Goal: Information Seeking & Learning: Compare options

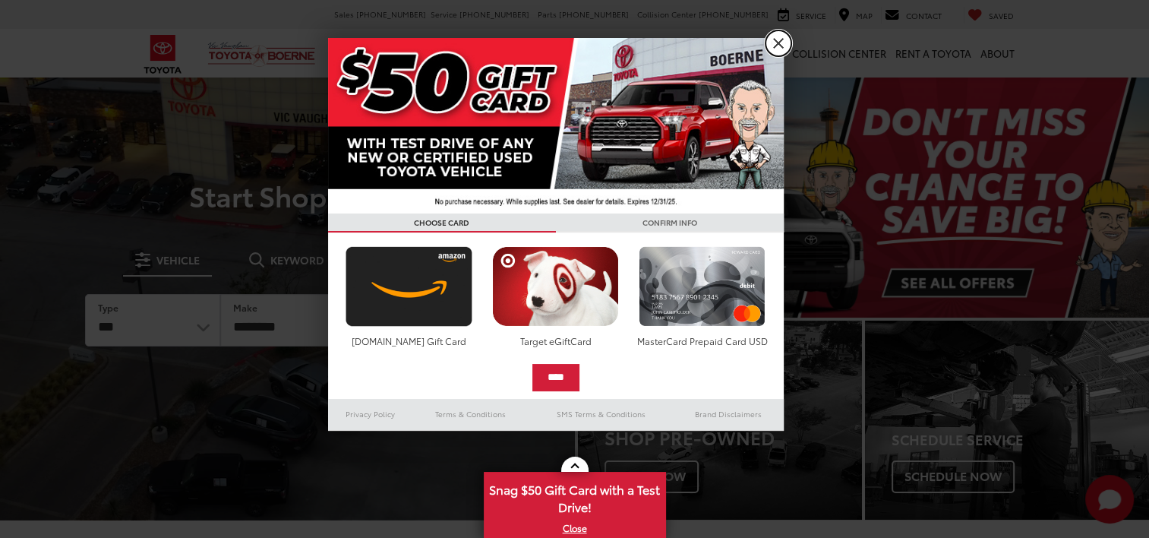
click at [782, 46] on link "X" at bounding box center [778, 43] width 26 height 26
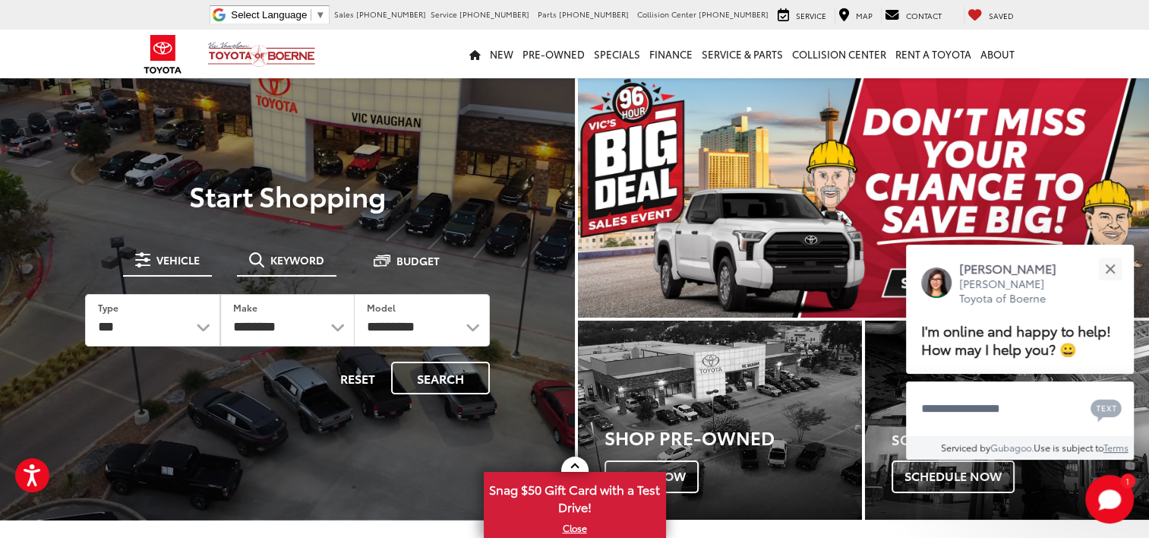
click at [301, 259] on span "Keyword" at bounding box center [297, 259] width 54 height 11
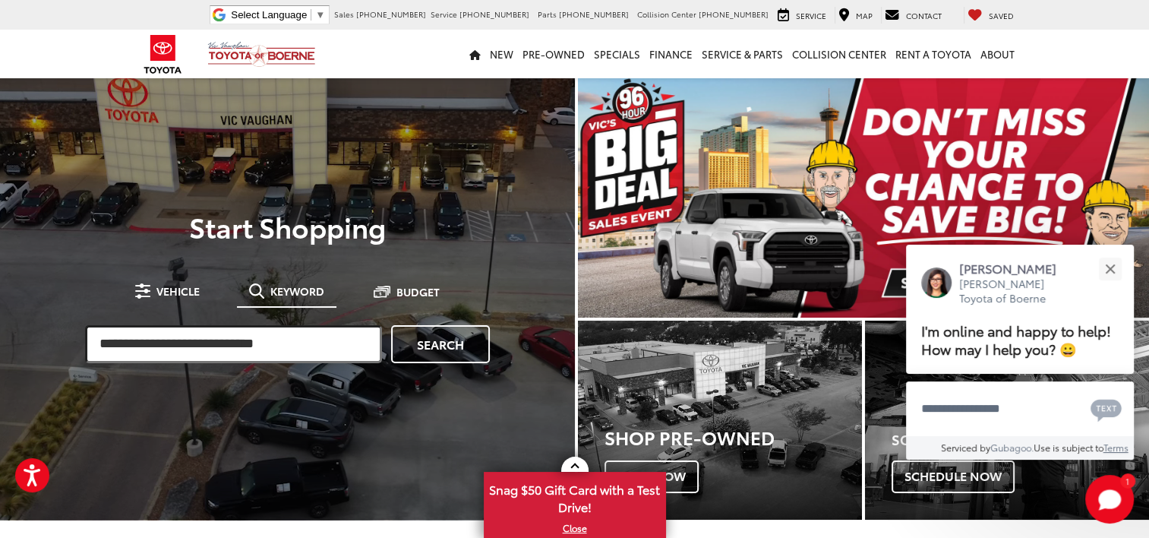
click at [223, 333] on input "search" at bounding box center [233, 344] width 297 height 38
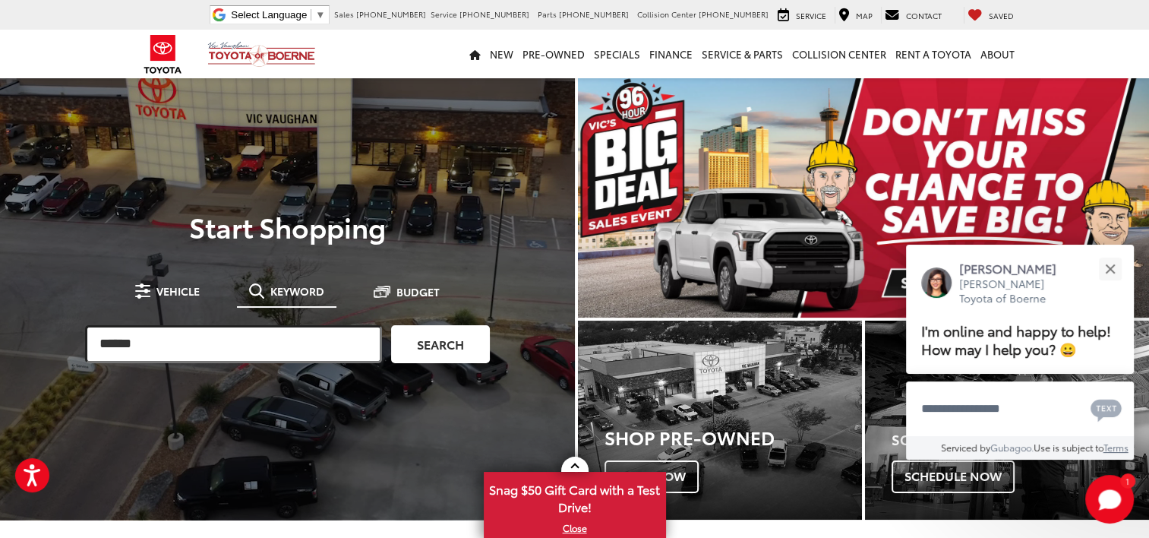
type input "******"
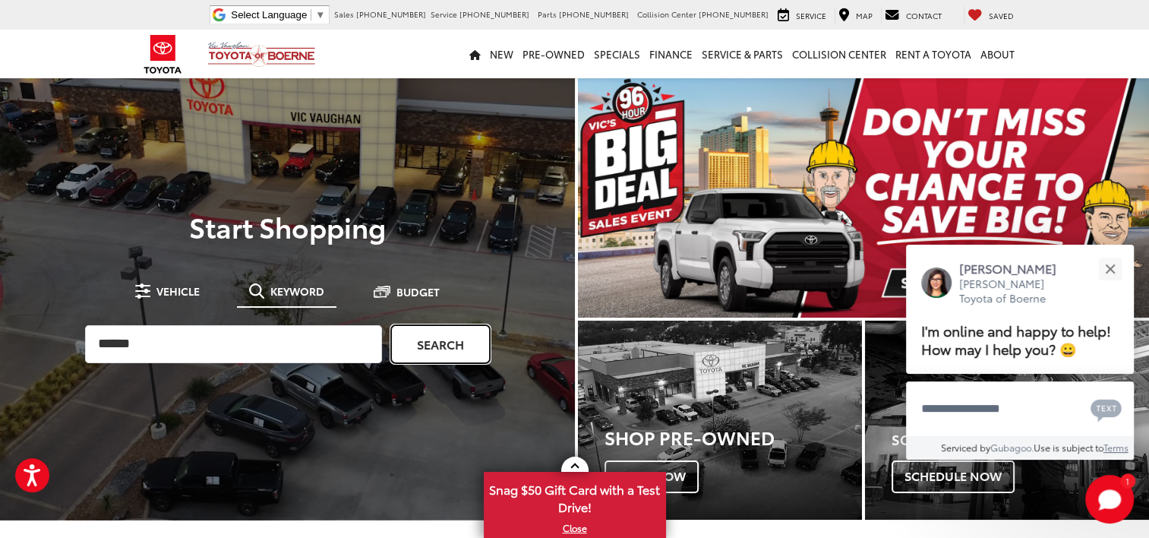
click at [421, 356] on link "Search" at bounding box center [440, 344] width 99 height 38
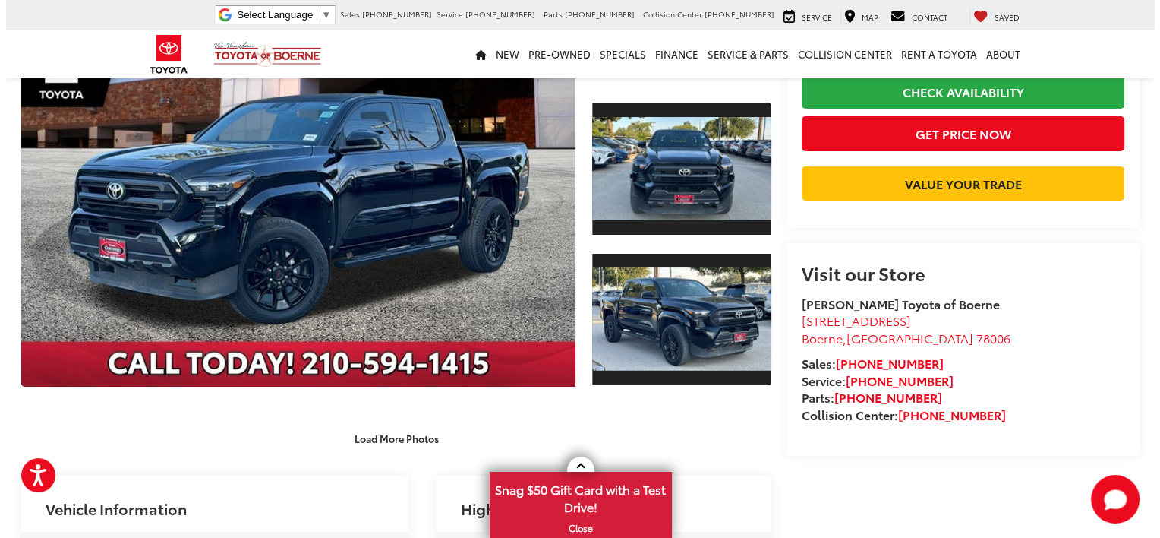
scroll to position [200, 0]
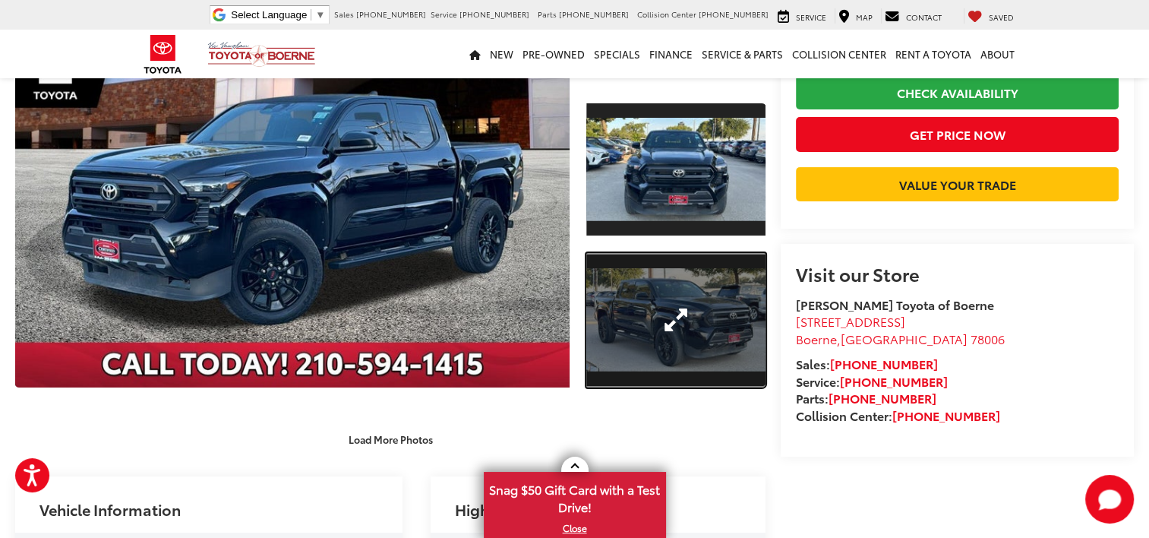
click at [720, 323] on link "Expand Photo 2" at bounding box center [675, 320] width 179 height 134
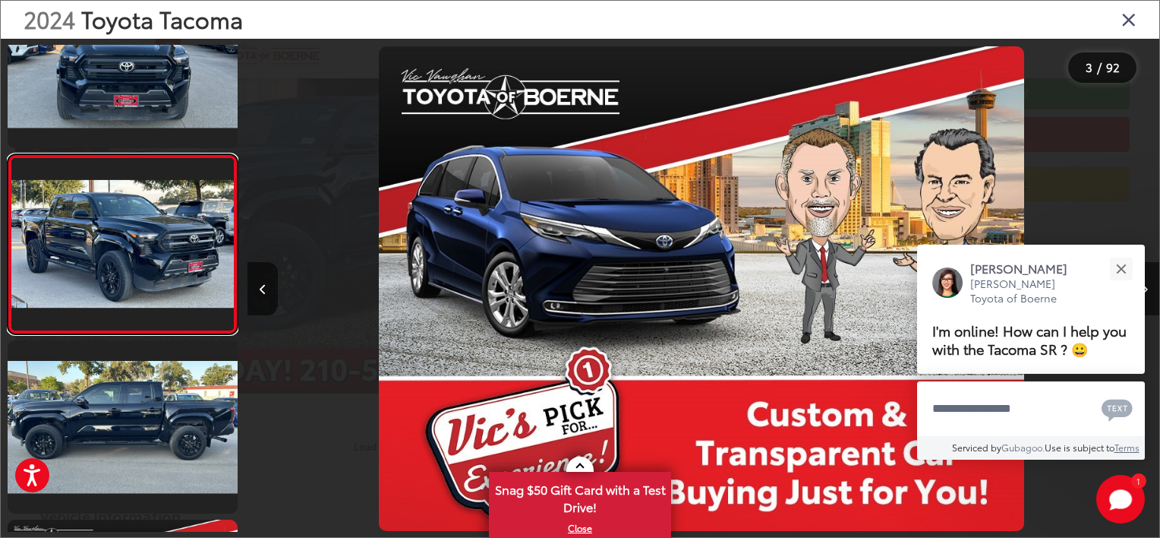
scroll to position [0, 11855]
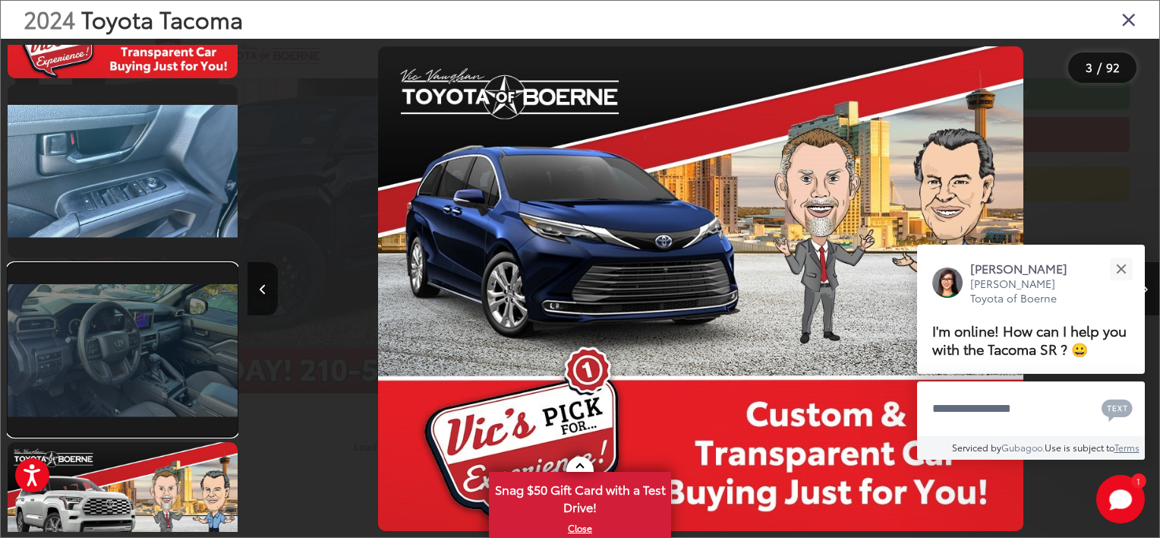
click at [86, 361] on link at bounding box center [123, 349] width 230 height 172
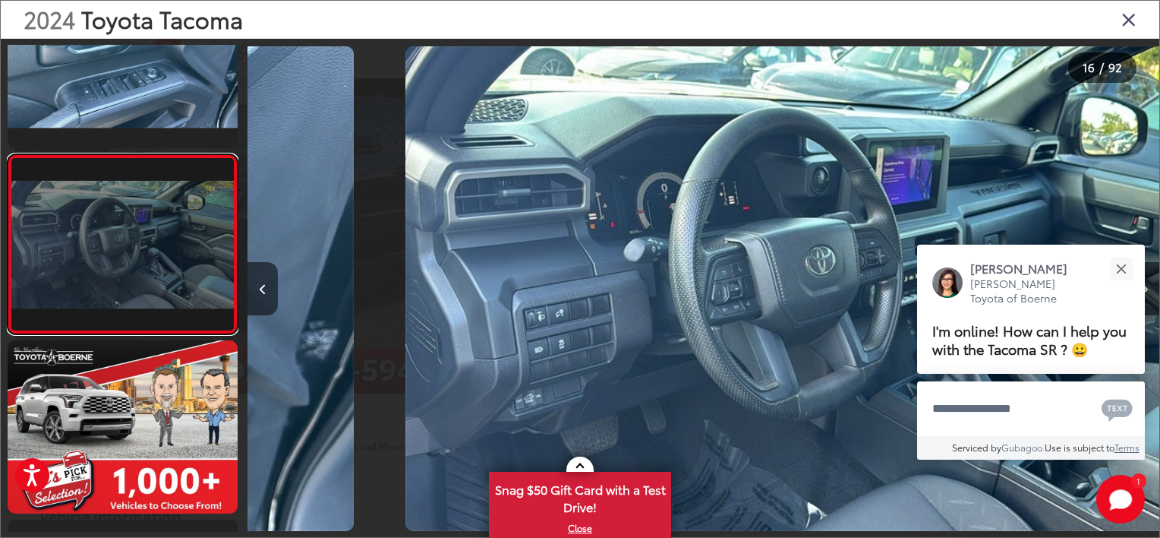
scroll to position [0, 13679]
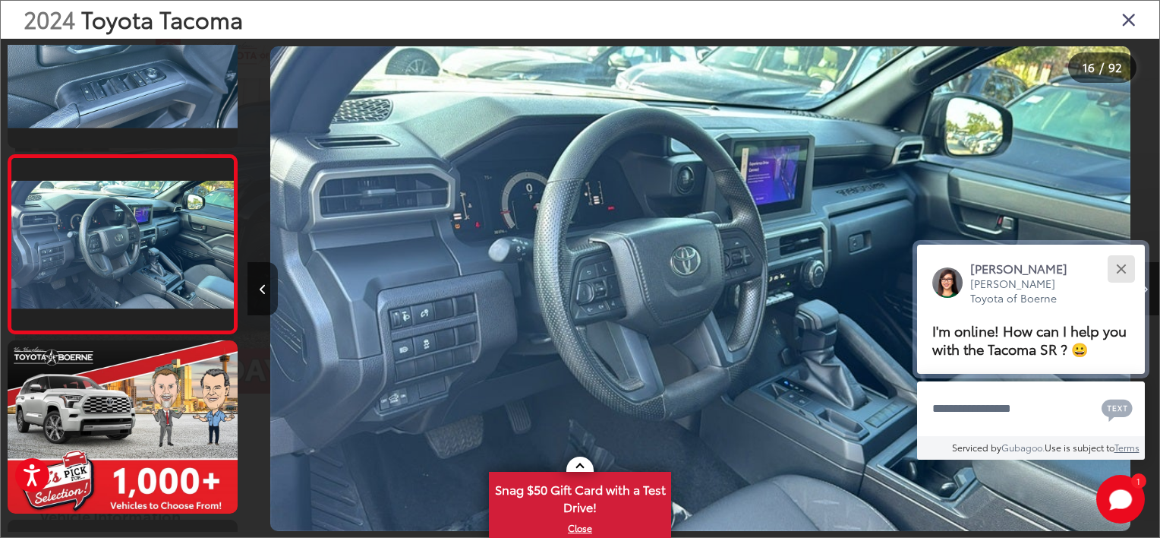
click at [1112, 272] on button "Close" at bounding box center [1121, 268] width 33 height 33
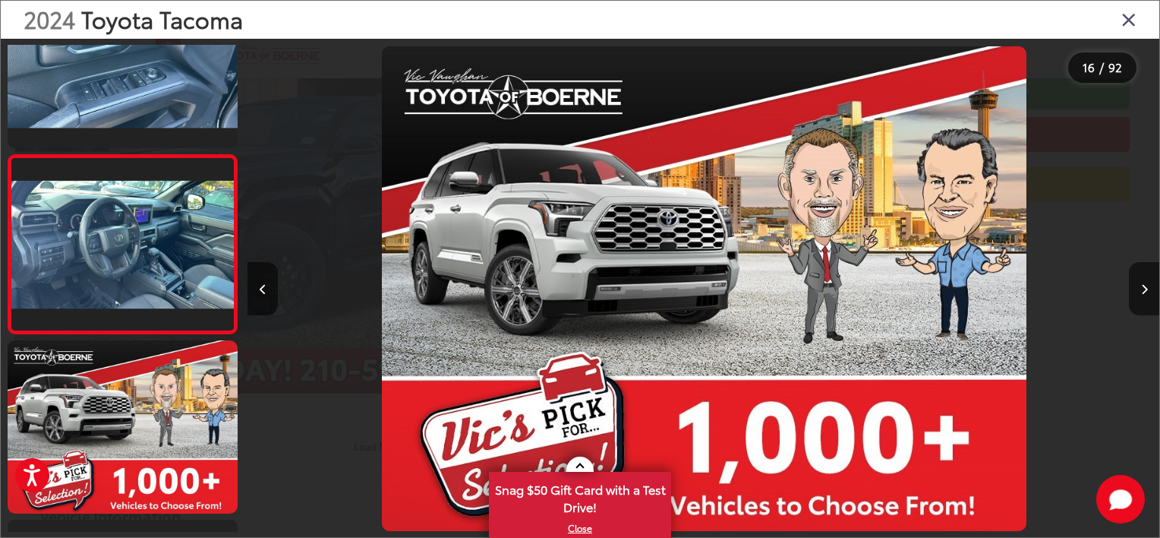
scroll to position [0, 14591]
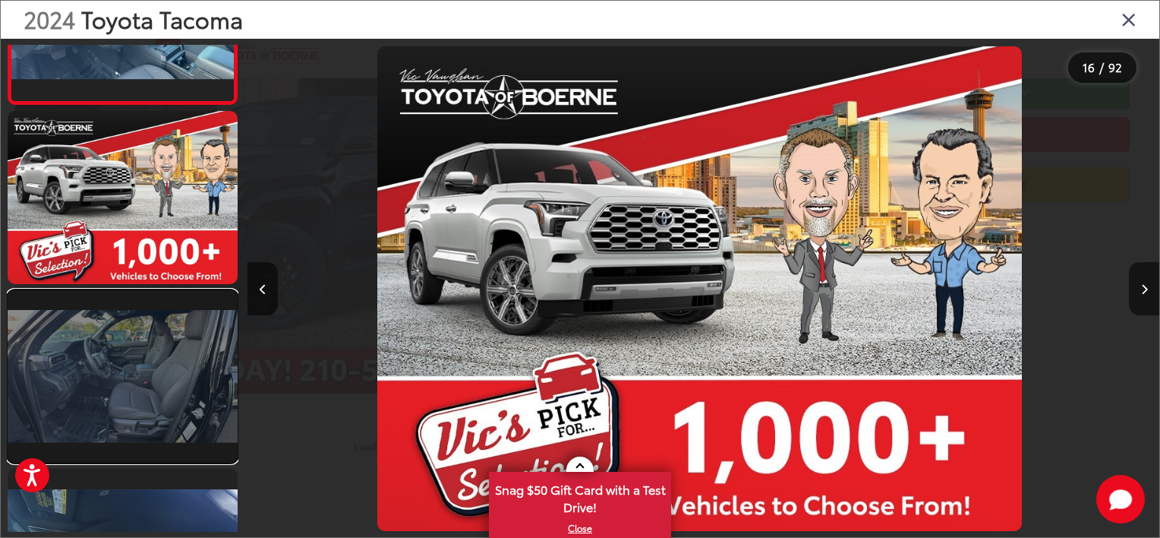
click at [143, 383] on link at bounding box center [123, 376] width 230 height 172
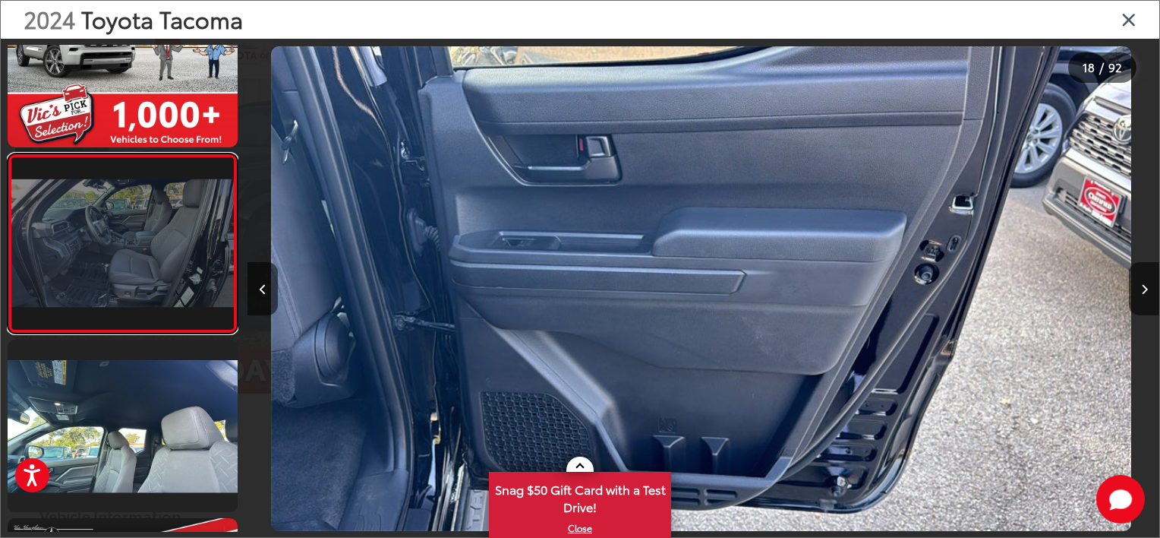
scroll to position [0, 26447]
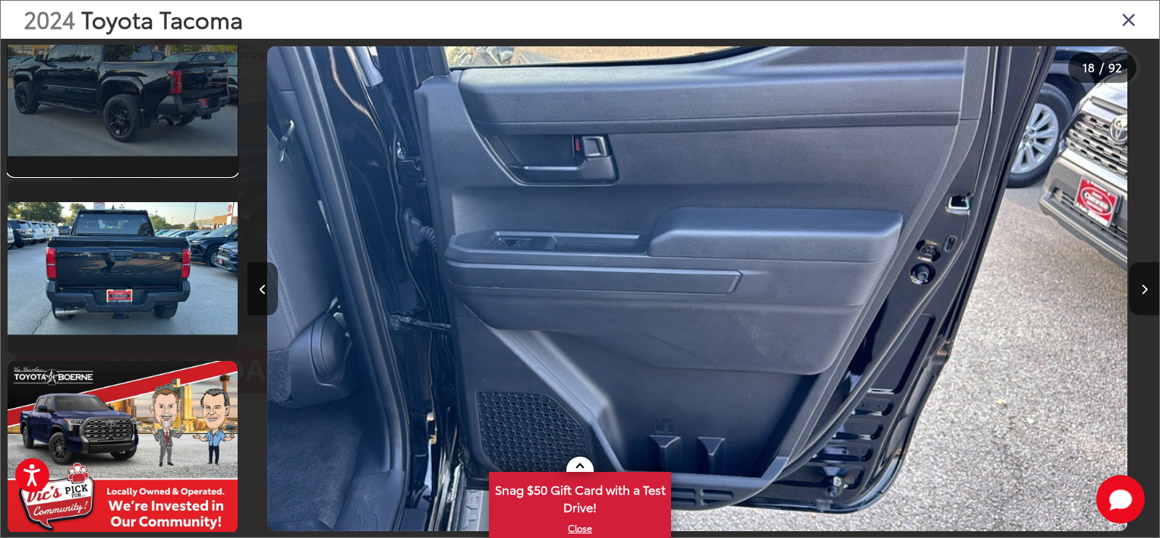
click at [160, 103] on link at bounding box center [123, 89] width 230 height 172
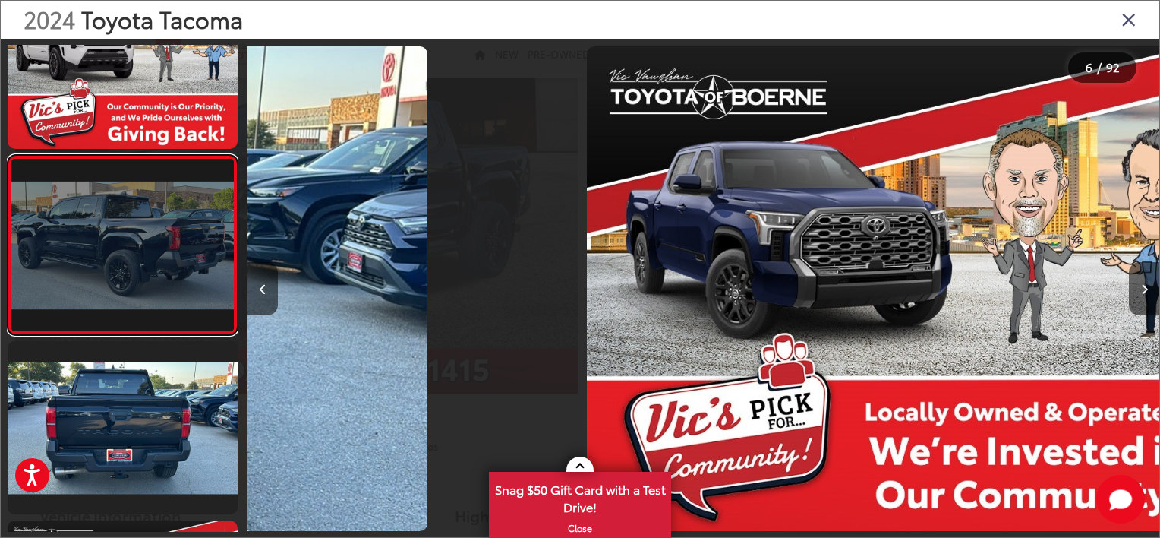
scroll to position [0, 4559]
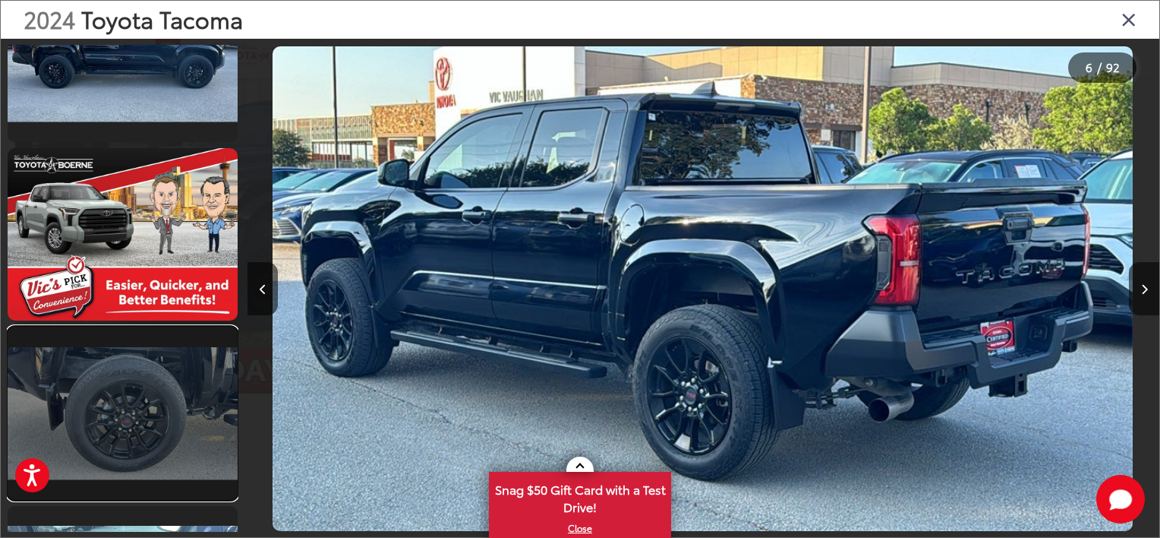
click at [156, 352] on link at bounding box center [123, 412] width 230 height 172
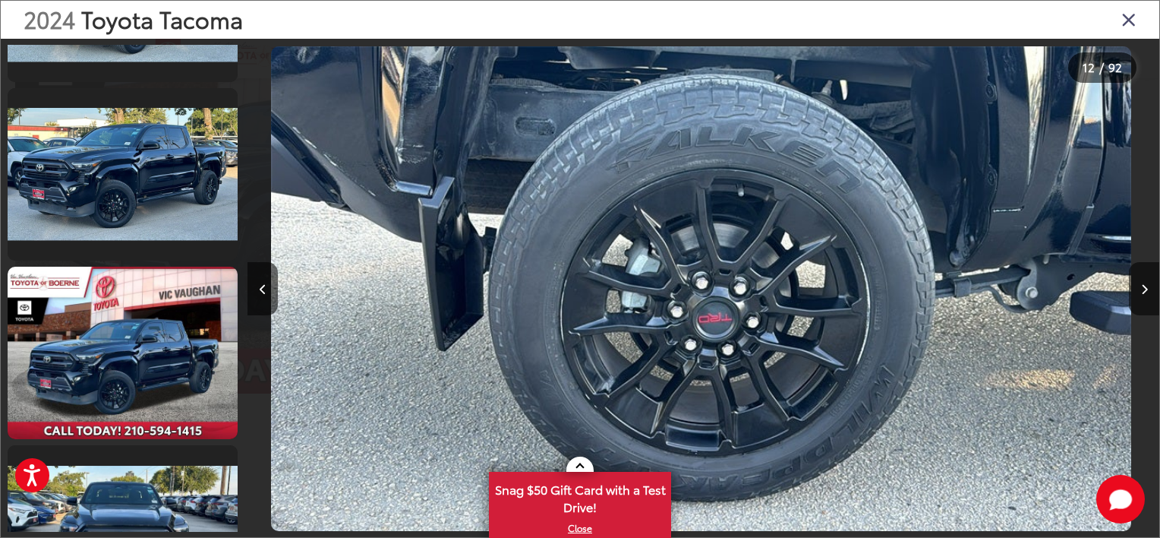
scroll to position [8026, 0]
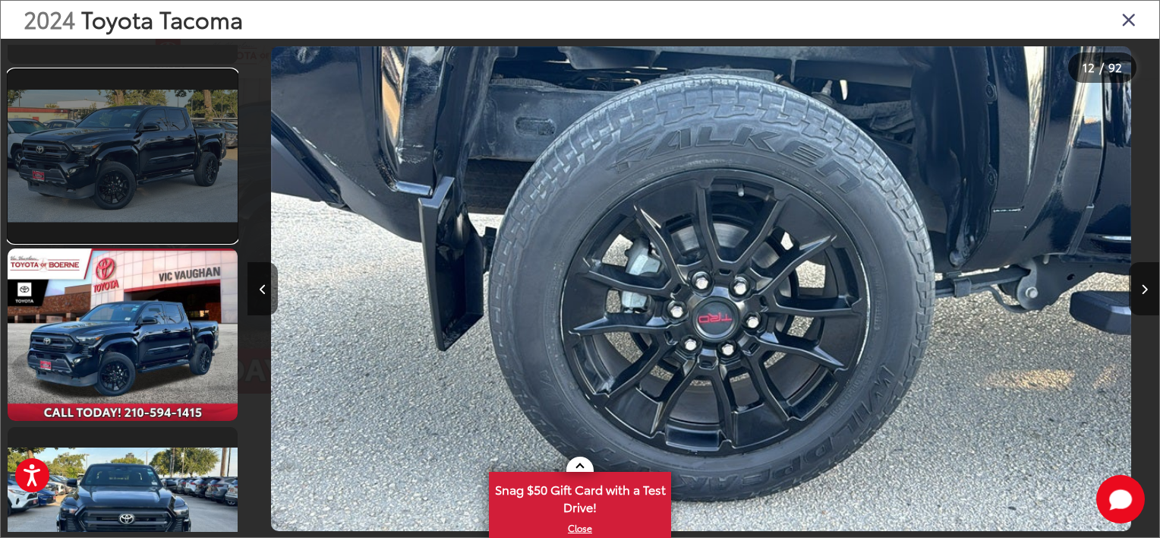
click at [118, 215] on link at bounding box center [123, 156] width 230 height 172
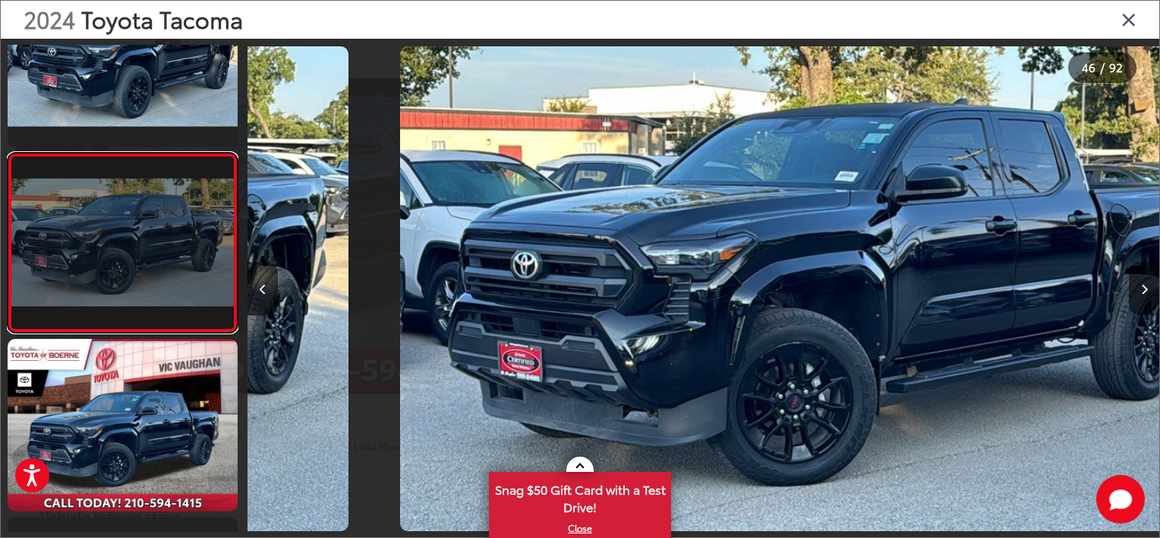
scroll to position [0, 41038]
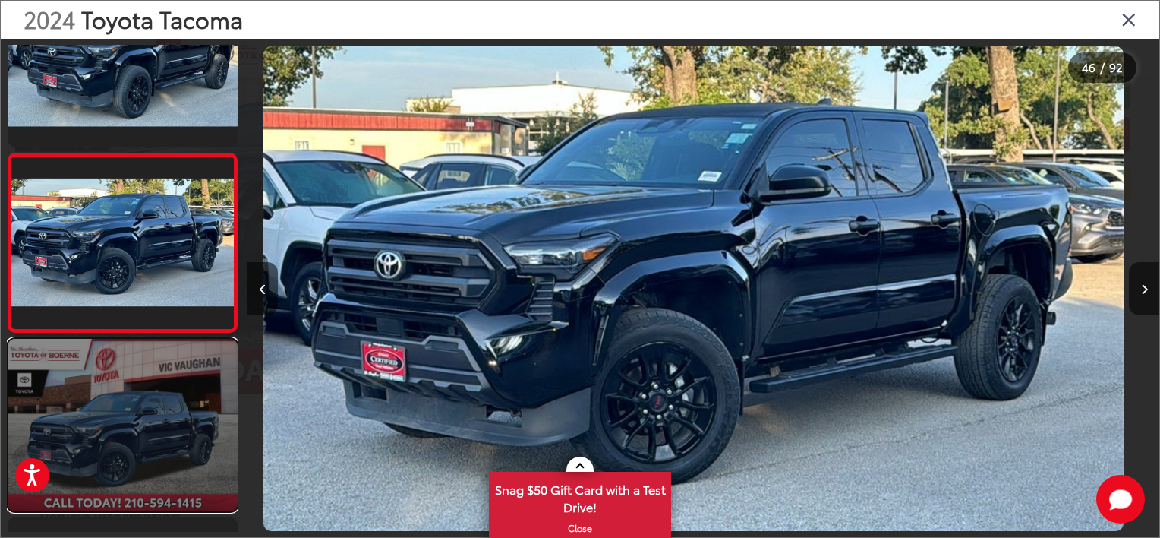
click at [176, 451] on link at bounding box center [123, 425] width 230 height 172
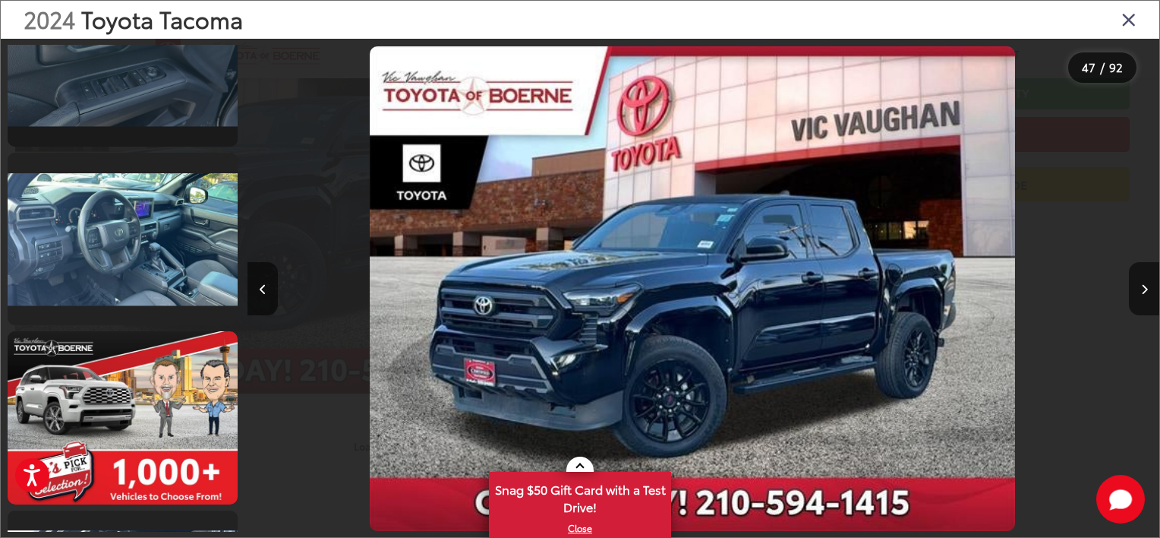
scroll to position [10841, 0]
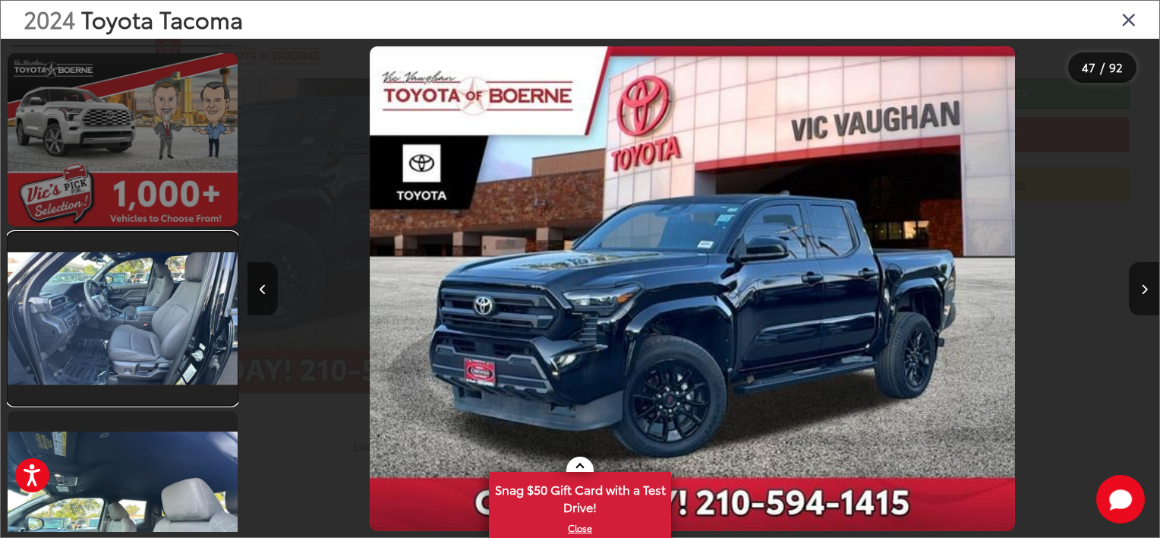
click at [159, 335] on link at bounding box center [123, 318] width 230 height 172
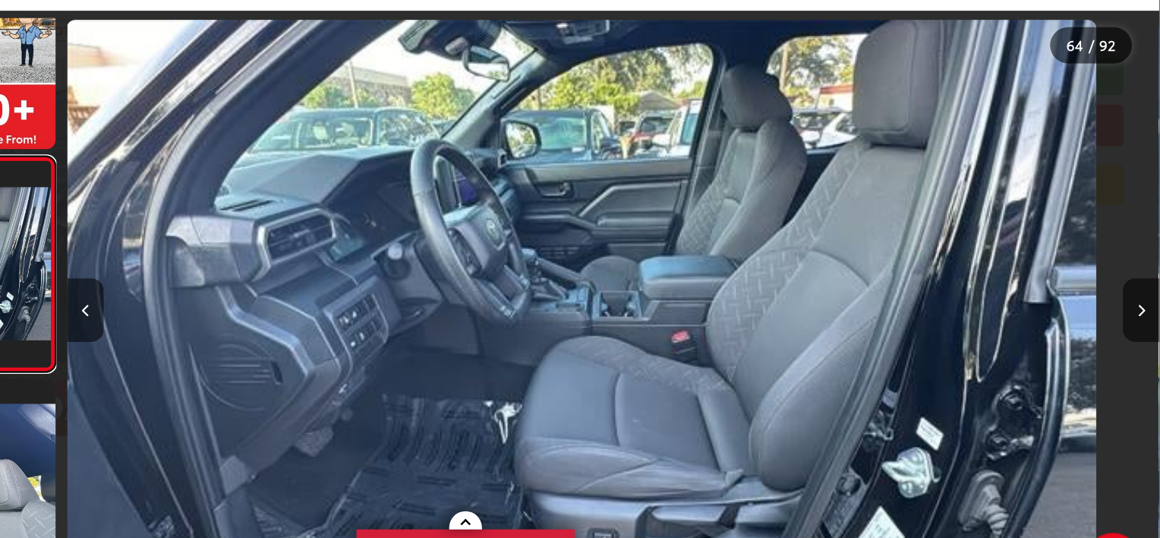
scroll to position [200, 0]
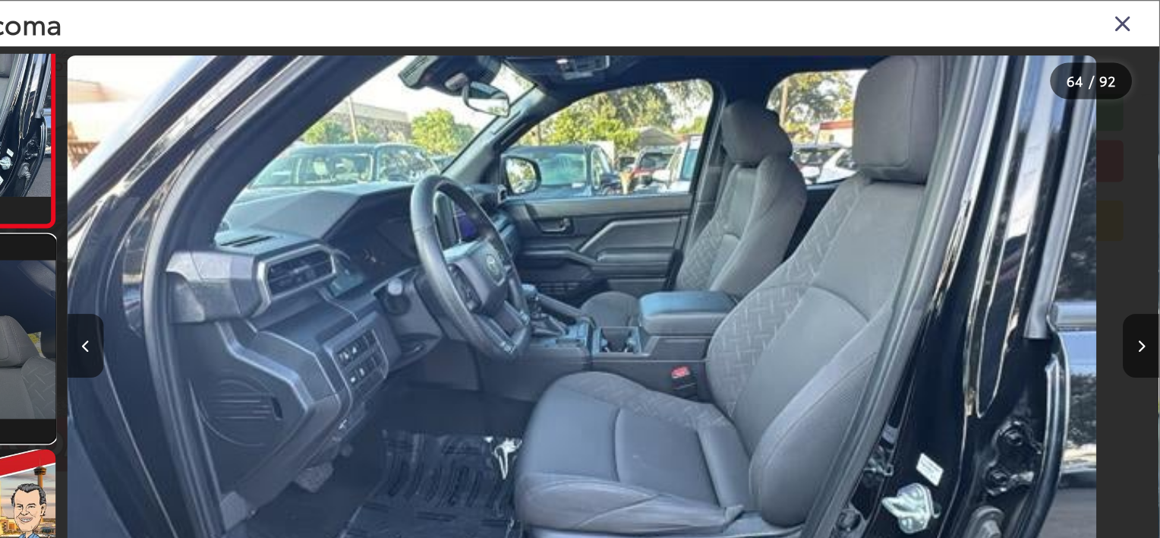
click at [228, 283] on link at bounding box center [123, 283] width 230 height 172
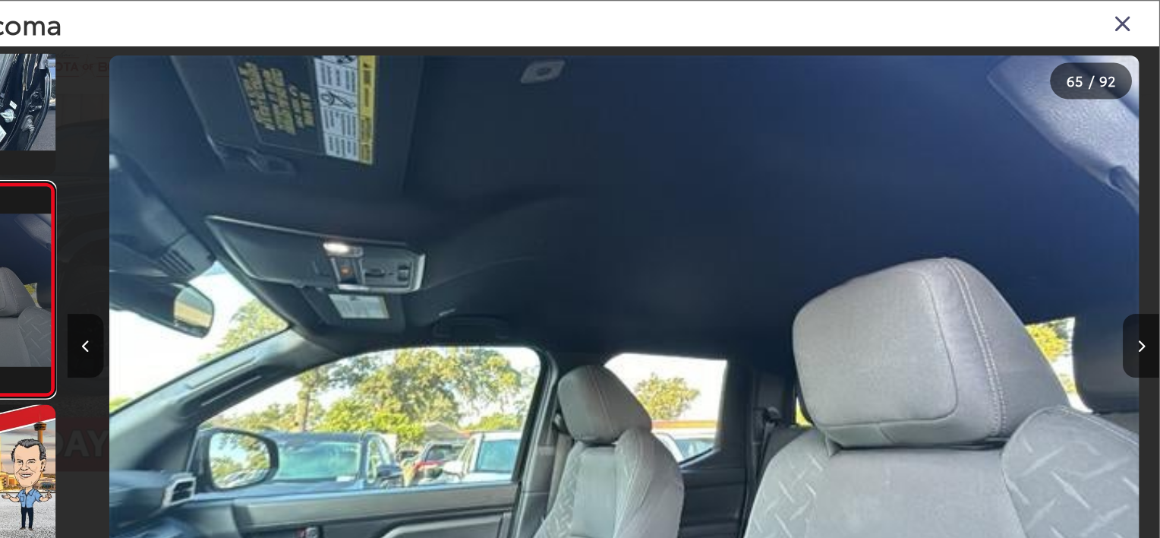
scroll to position [0, 58366]
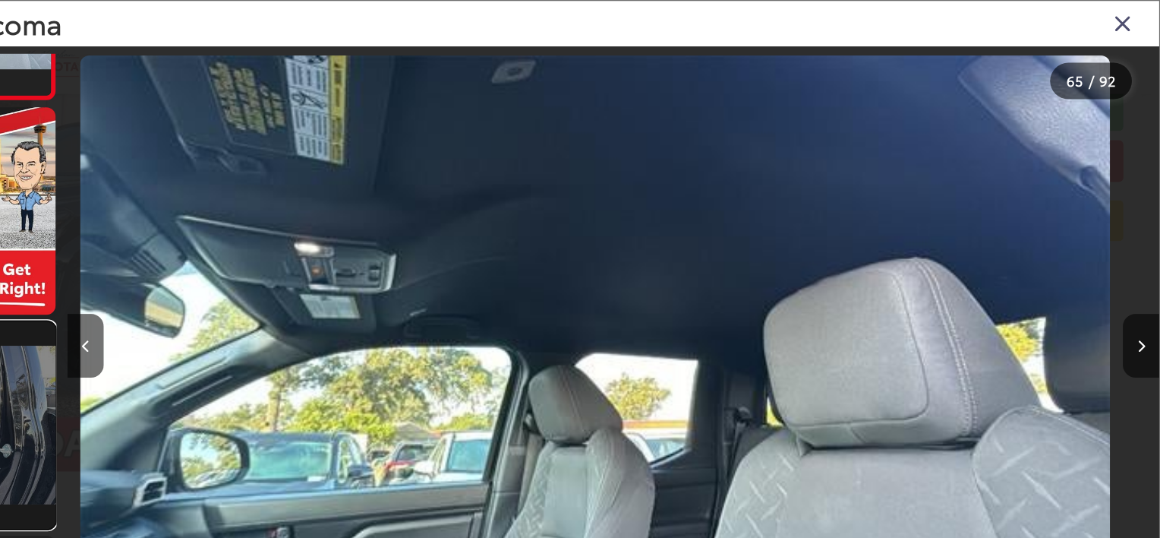
click at [221, 386] on link at bounding box center [123, 355] width 230 height 172
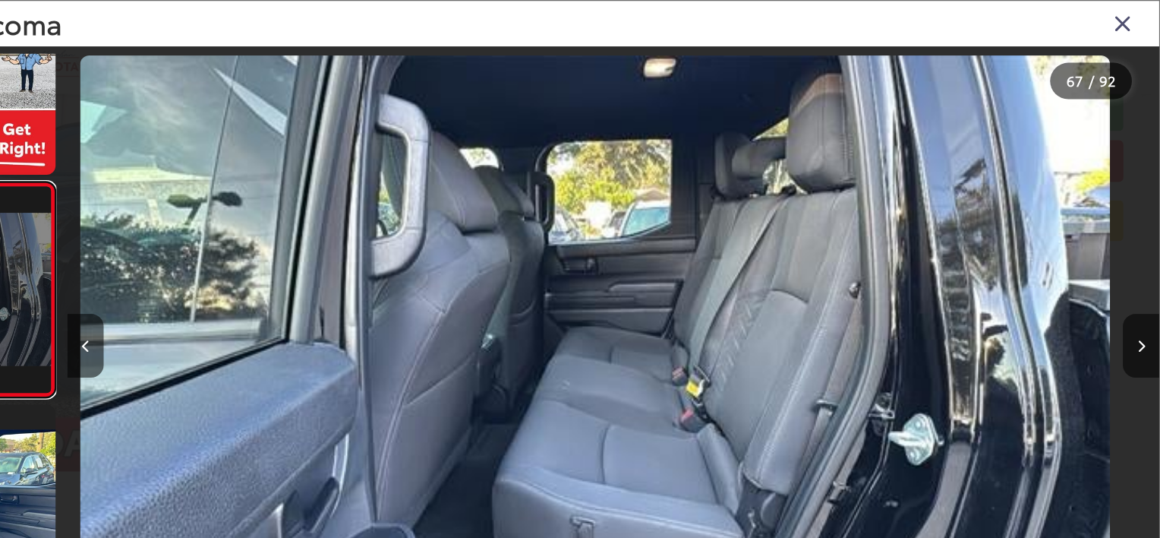
scroll to position [200, 0]
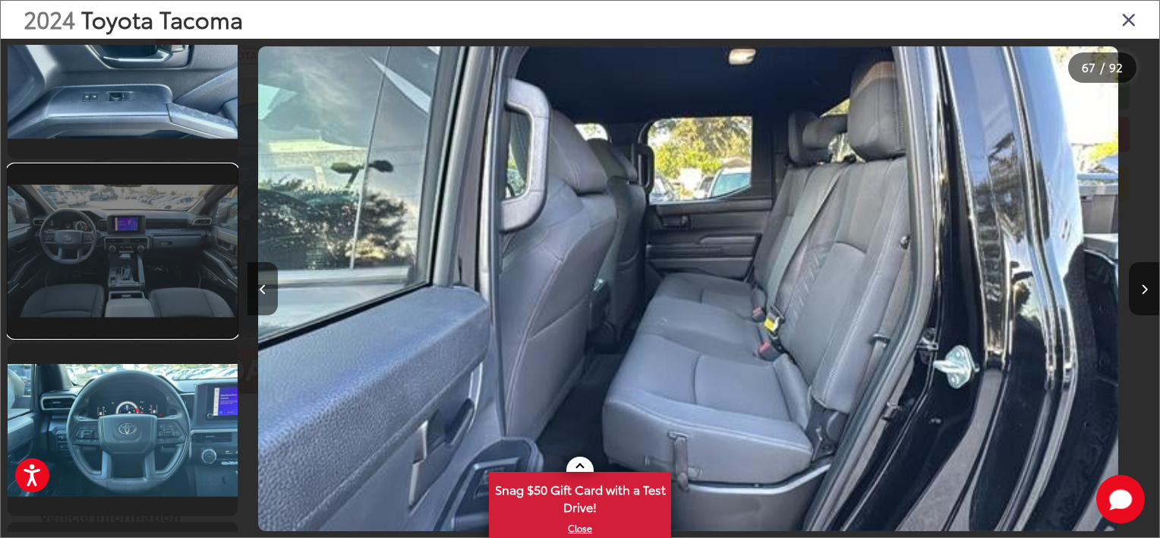
click at [123, 270] on link at bounding box center [123, 251] width 230 height 172
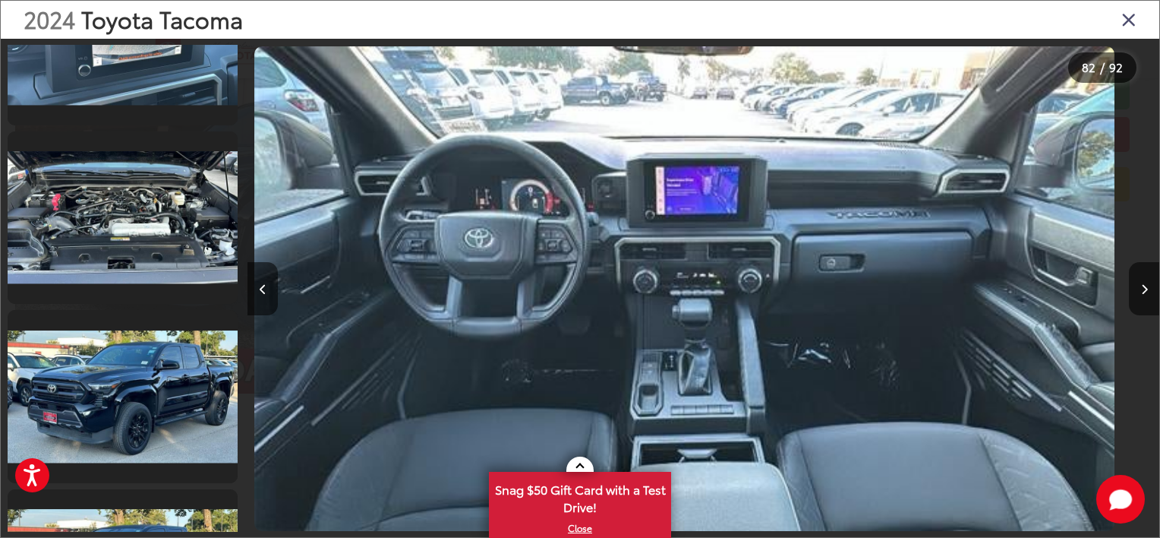
scroll to position [15931, 0]
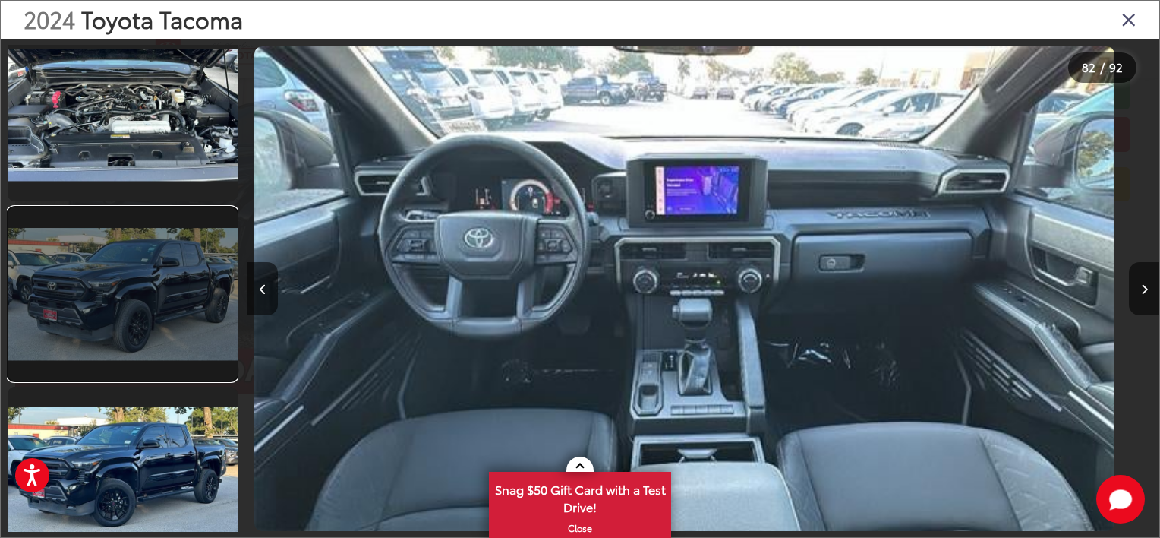
click at [172, 273] on link at bounding box center [123, 293] width 230 height 172
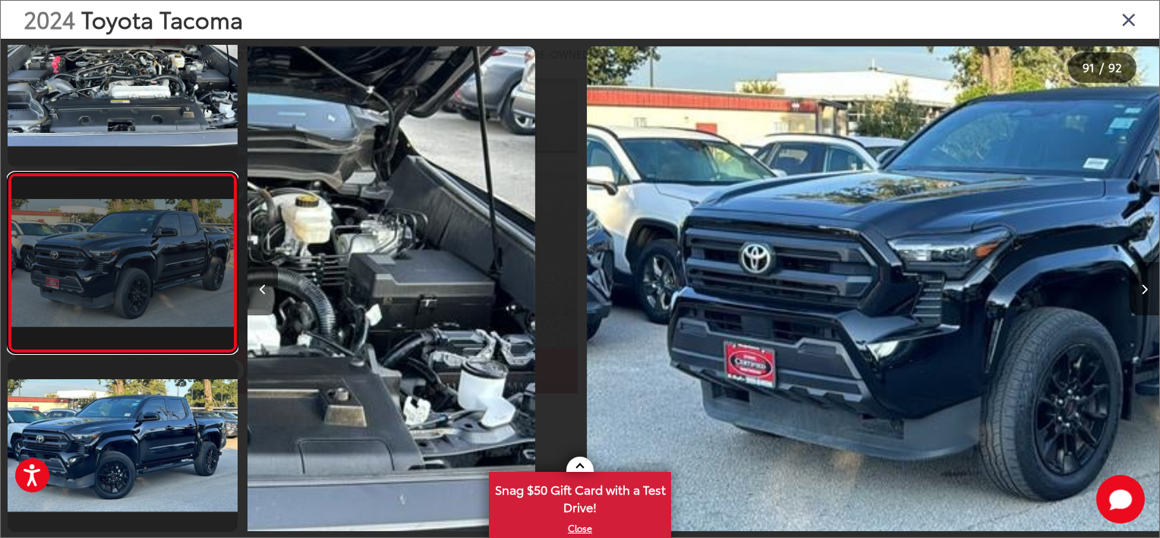
scroll to position [0, 82077]
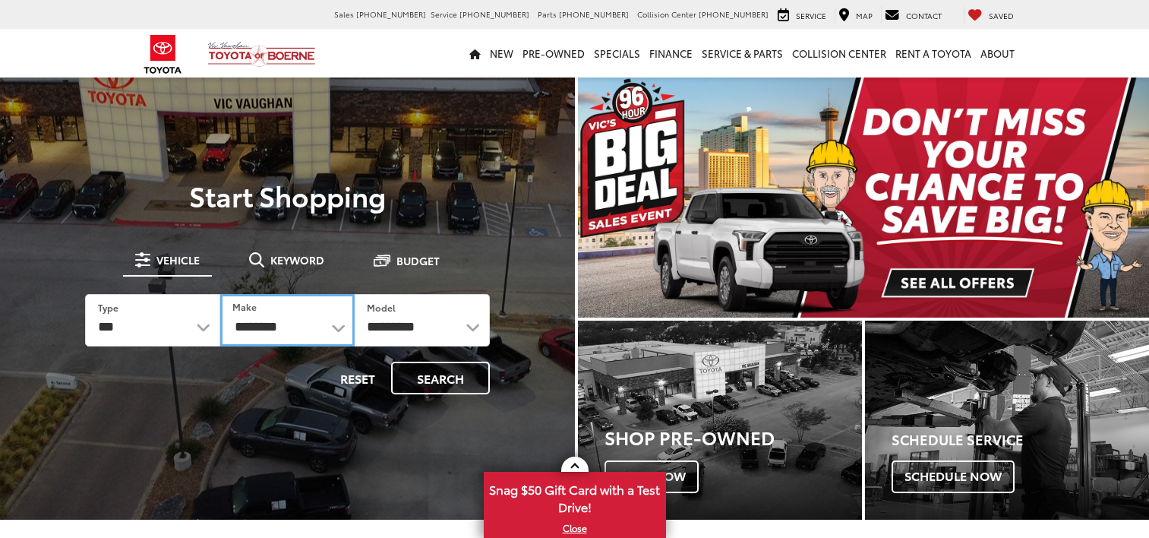
click at [248, 341] on select "**********" at bounding box center [287, 320] width 135 height 52
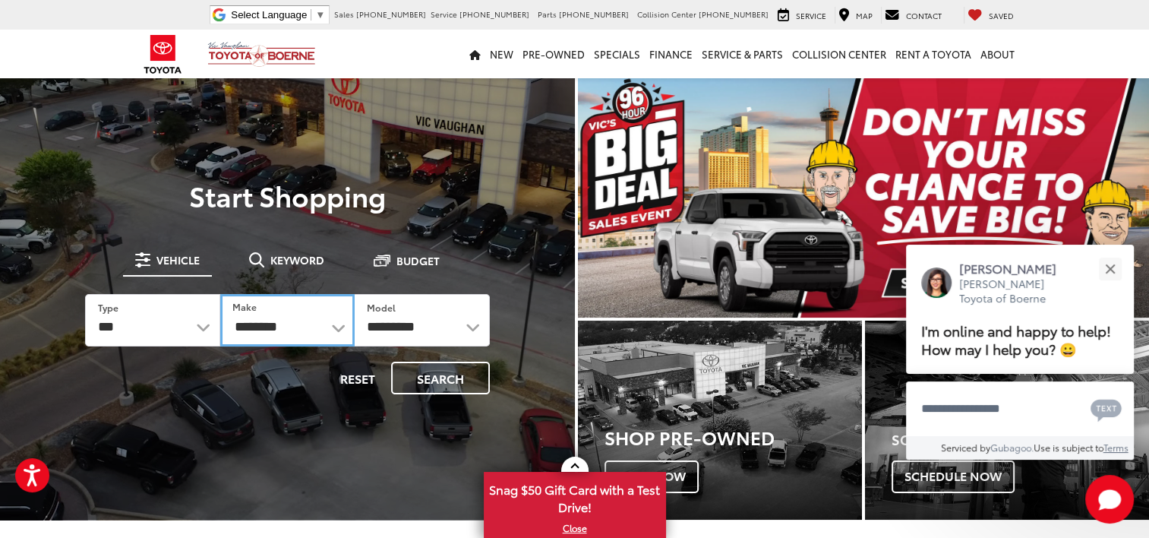
select select "******"
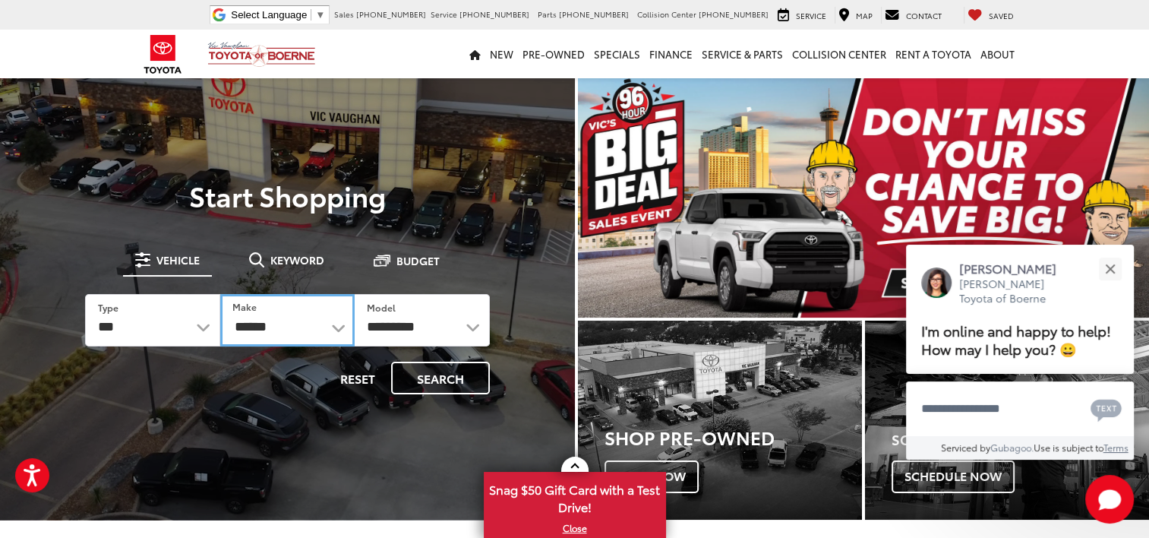
click at [220, 294] on select "**********" at bounding box center [287, 320] width 134 height 52
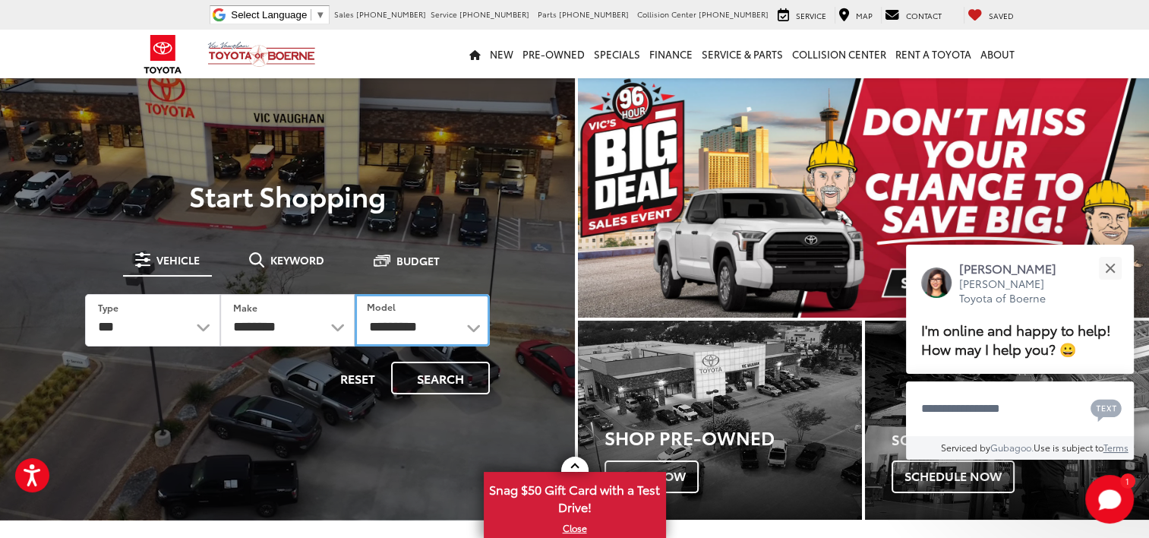
click at [395, 335] on select "**********" at bounding box center [422, 320] width 134 height 52
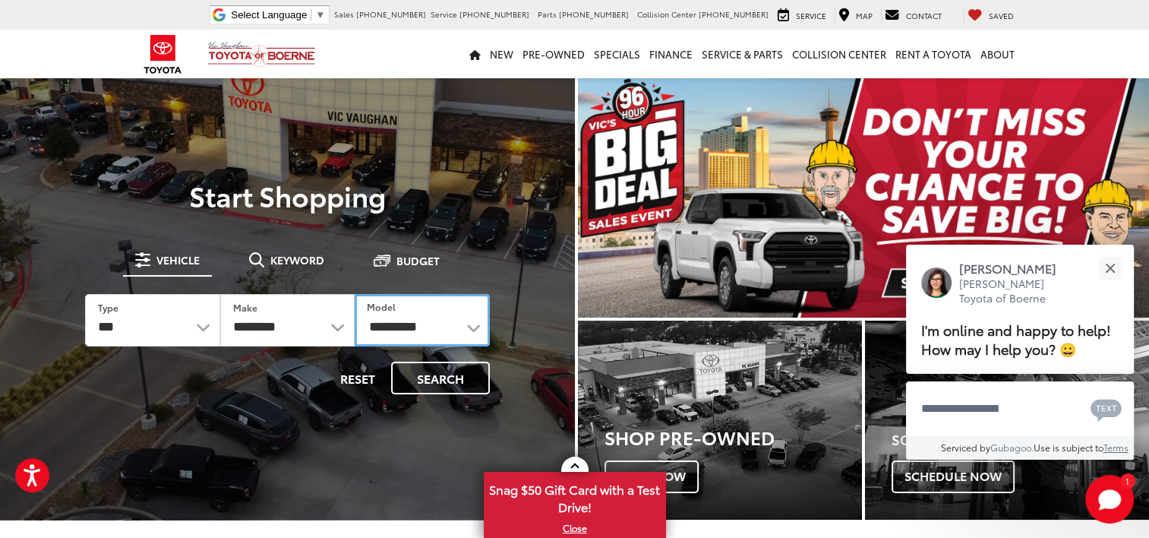
select select "******"
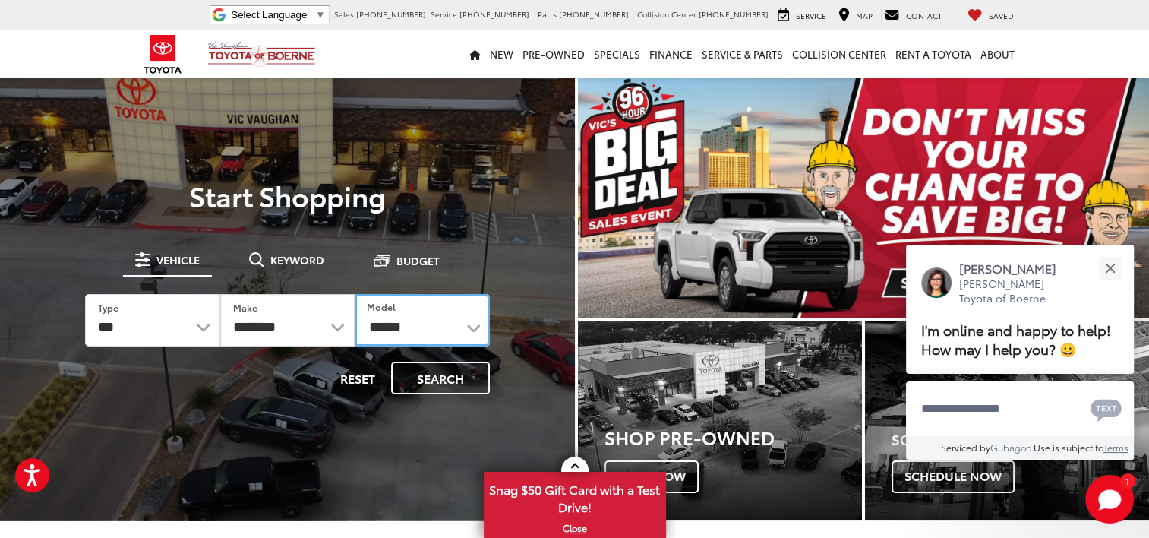
click at [355, 294] on select "**********" at bounding box center [422, 320] width 134 height 52
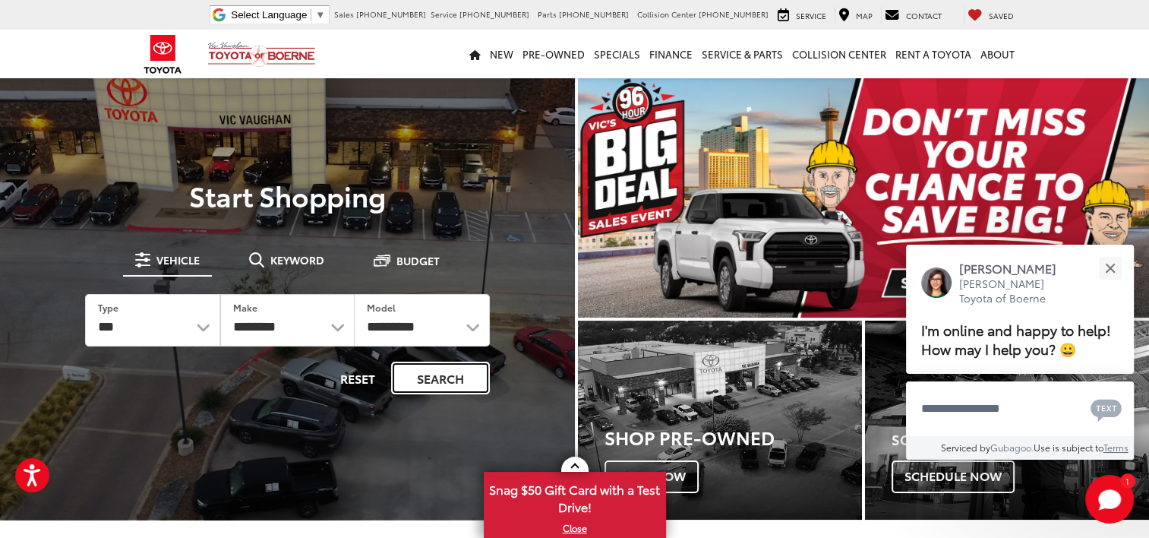
click at [425, 372] on button "Search" at bounding box center [440, 377] width 99 height 33
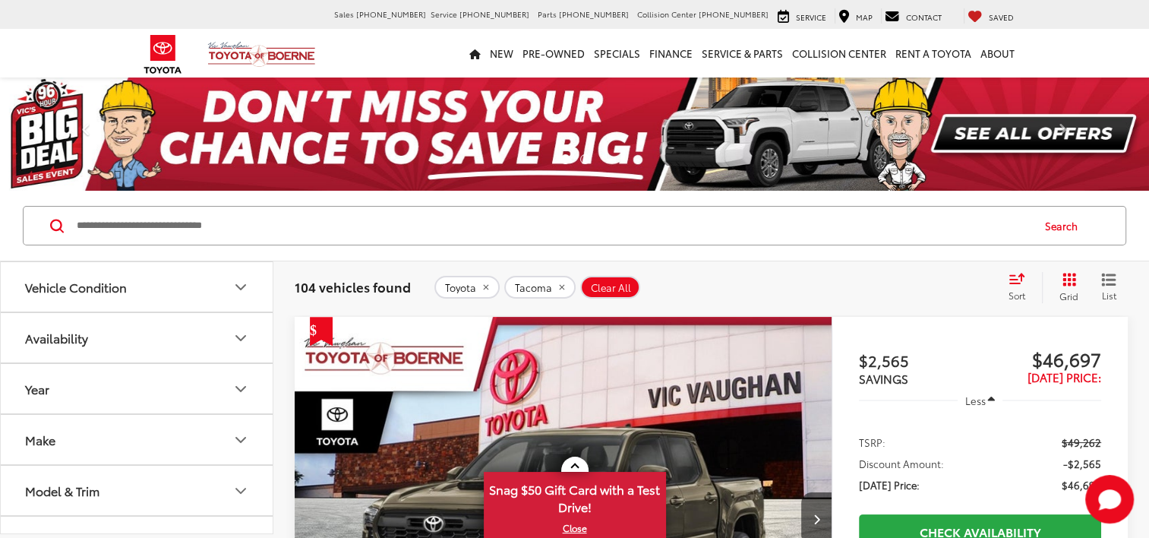
click at [1020, 285] on div "Sort" at bounding box center [1021, 287] width 41 height 30
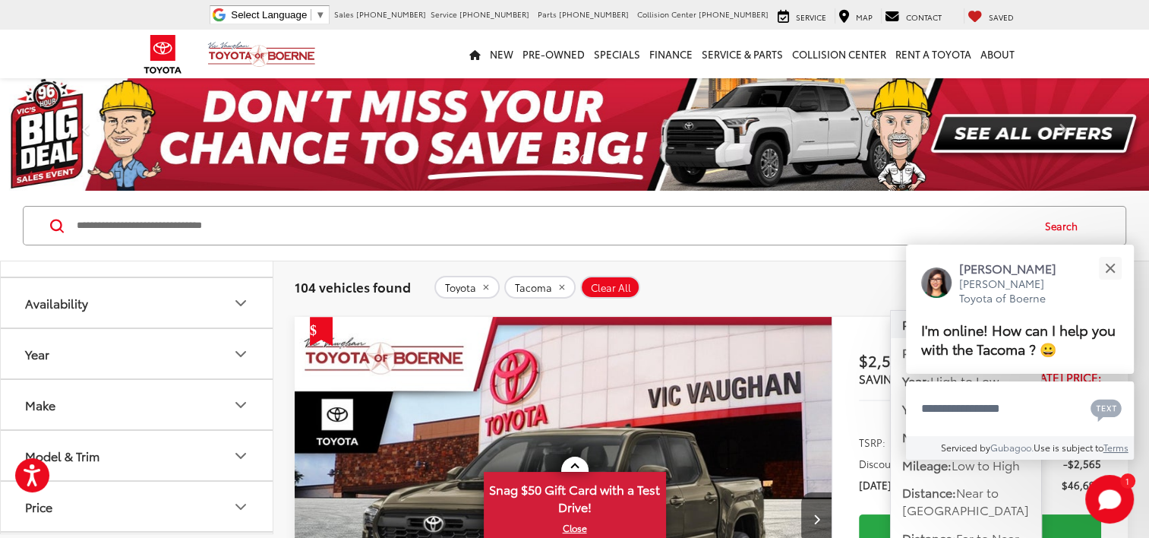
scroll to position [36, 0]
click at [232, 408] on icon "Make" at bounding box center [241, 404] width 18 height 18
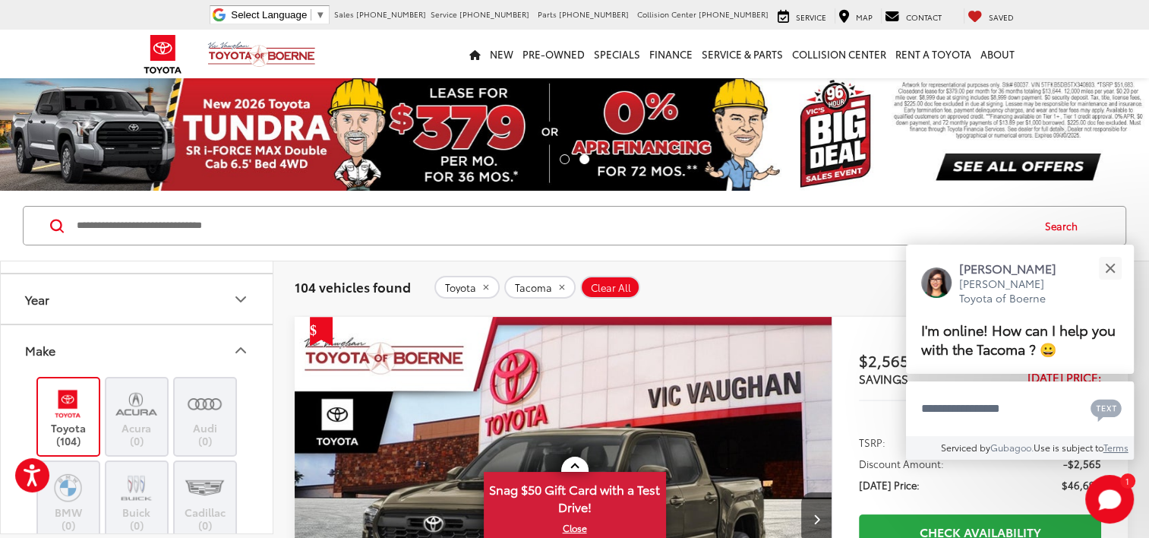
scroll to position [90, 0]
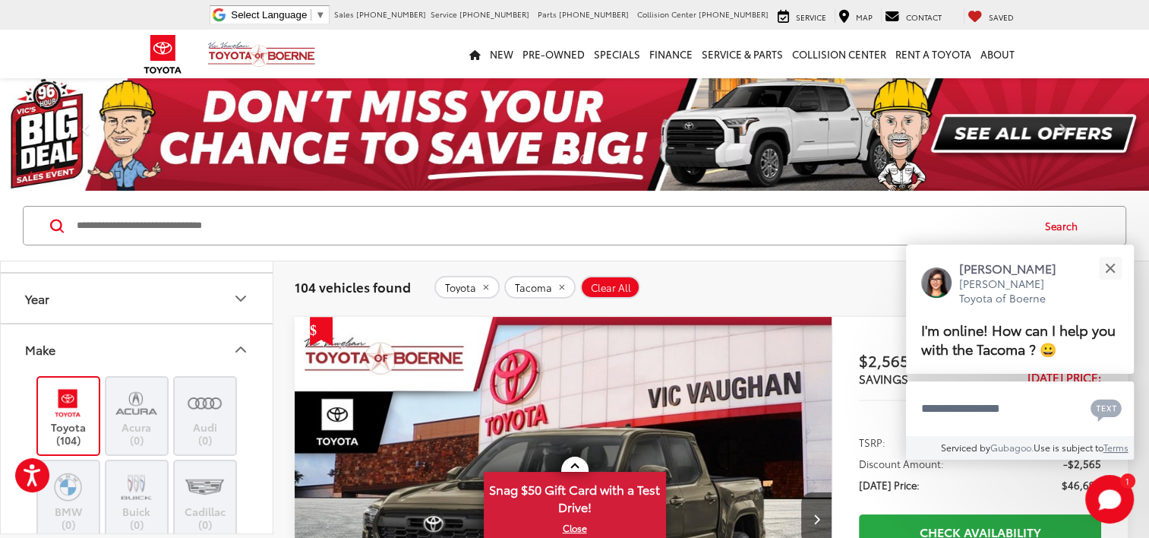
click at [237, 342] on icon "Make" at bounding box center [241, 349] width 18 height 18
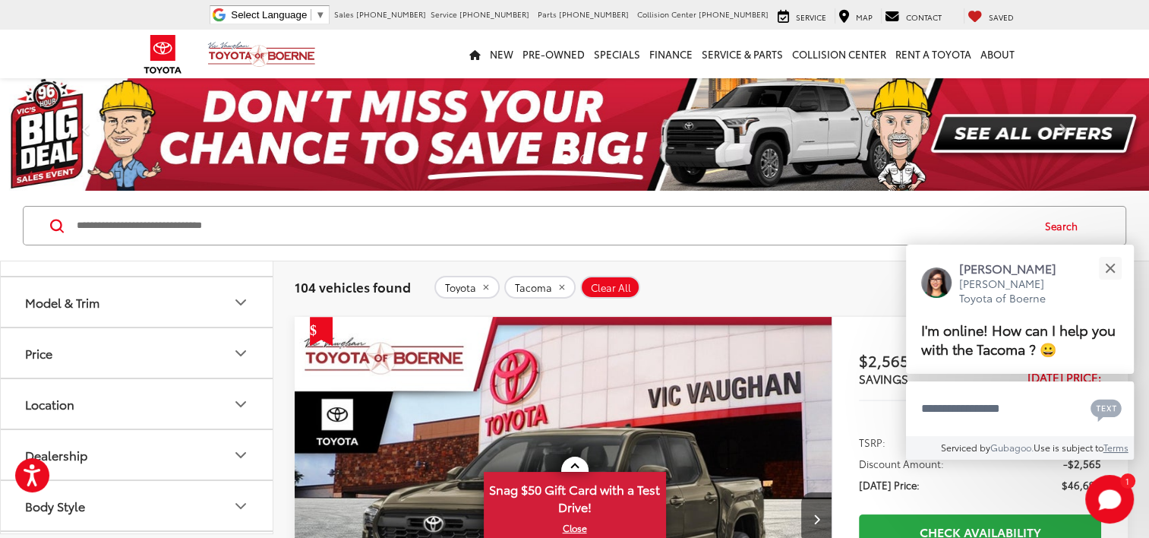
scroll to position [188, 0]
click at [243, 295] on icon "Model & Trim" at bounding box center [241, 303] width 18 height 18
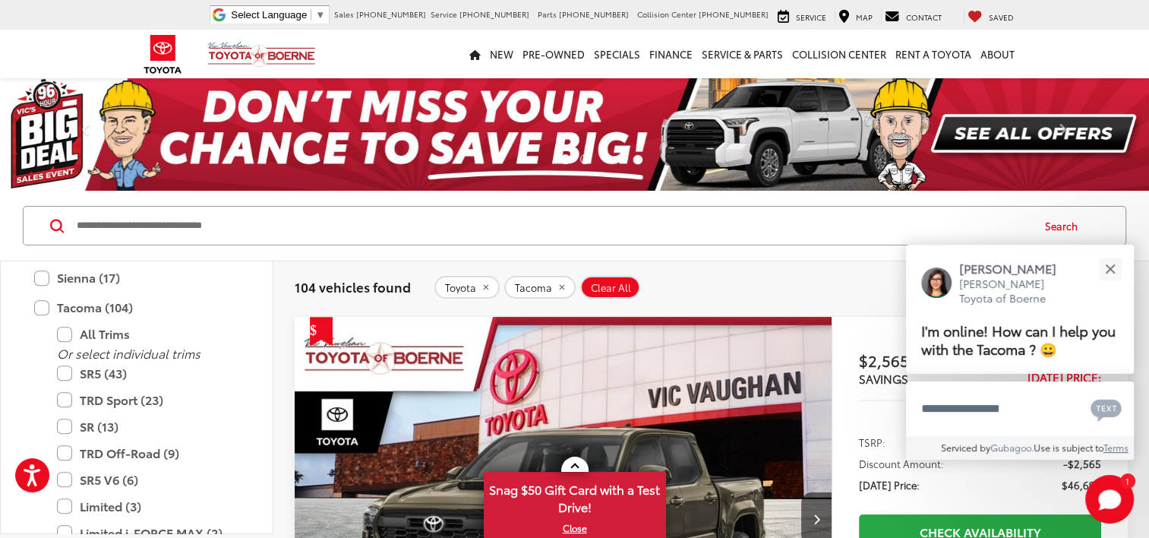
scroll to position [1005, 0]
click at [68, 366] on label "SR5 (43)" at bounding box center [148, 371] width 182 height 27
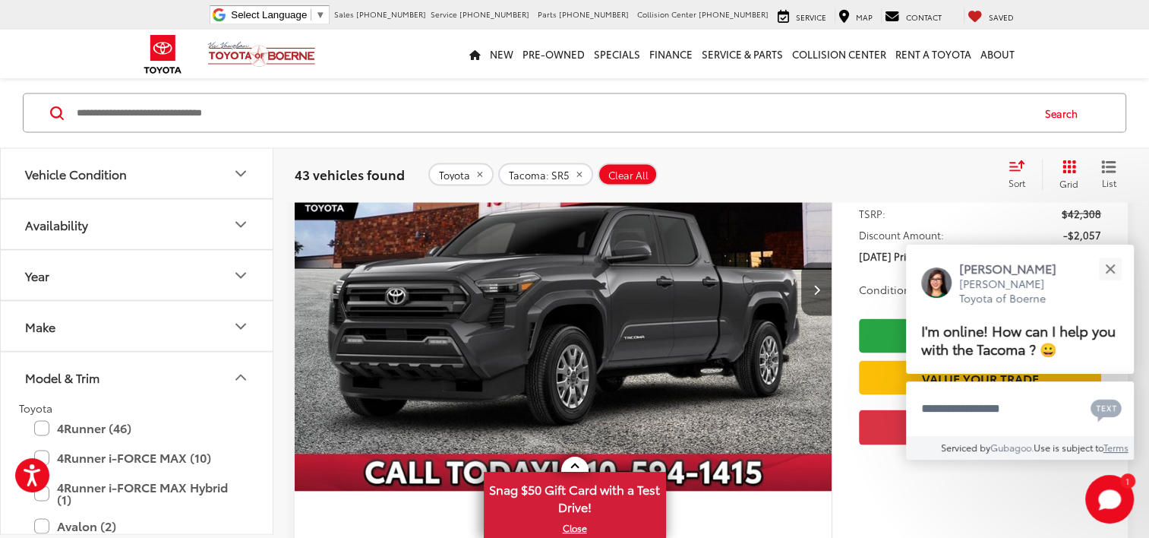
click at [230, 172] on button "Vehicle Condition" at bounding box center [137, 173] width 273 height 49
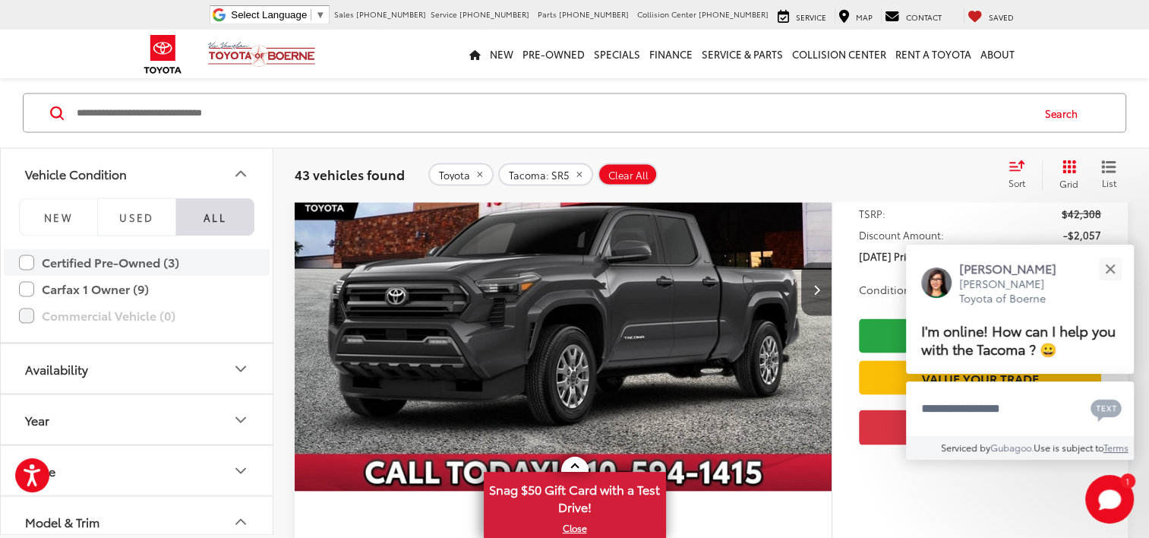
click at [29, 252] on label "Certified Pre-Owned (3)" at bounding box center [136, 262] width 235 height 27
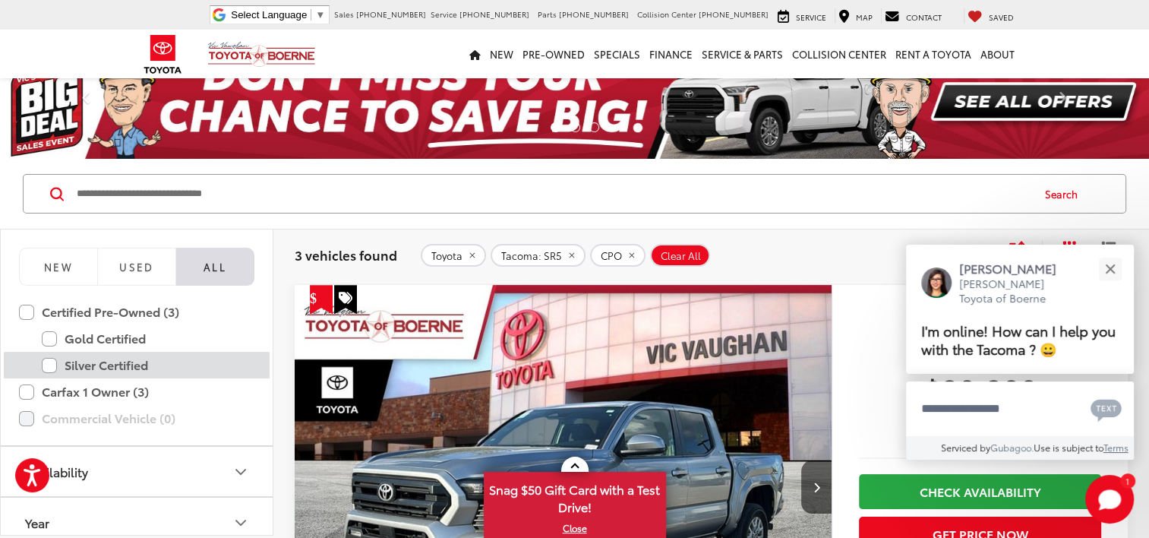
scroll to position [30, 0]
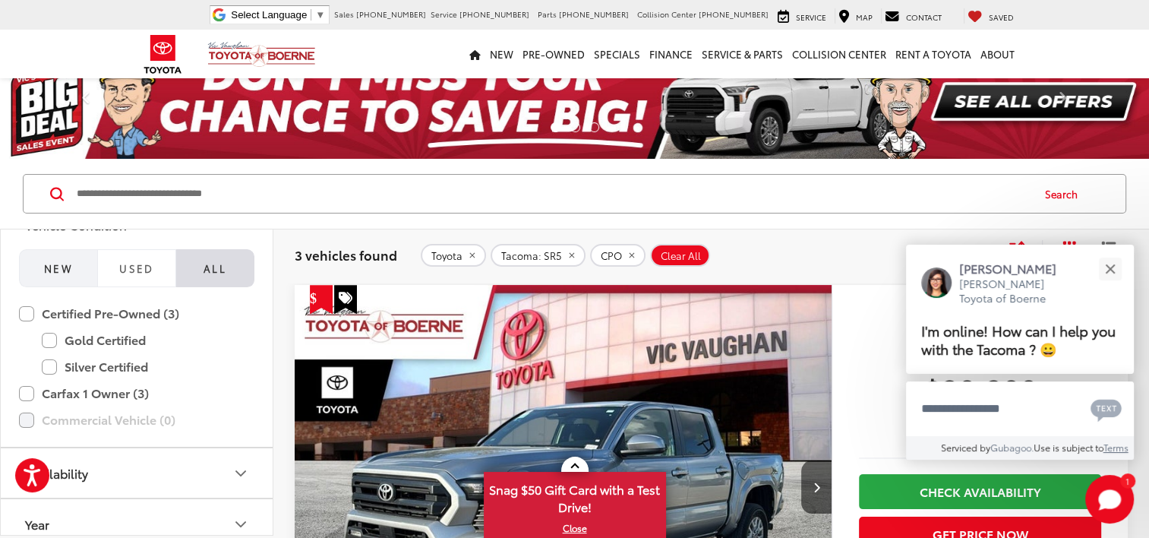
click at [57, 266] on span "NEW" at bounding box center [58, 268] width 29 height 14
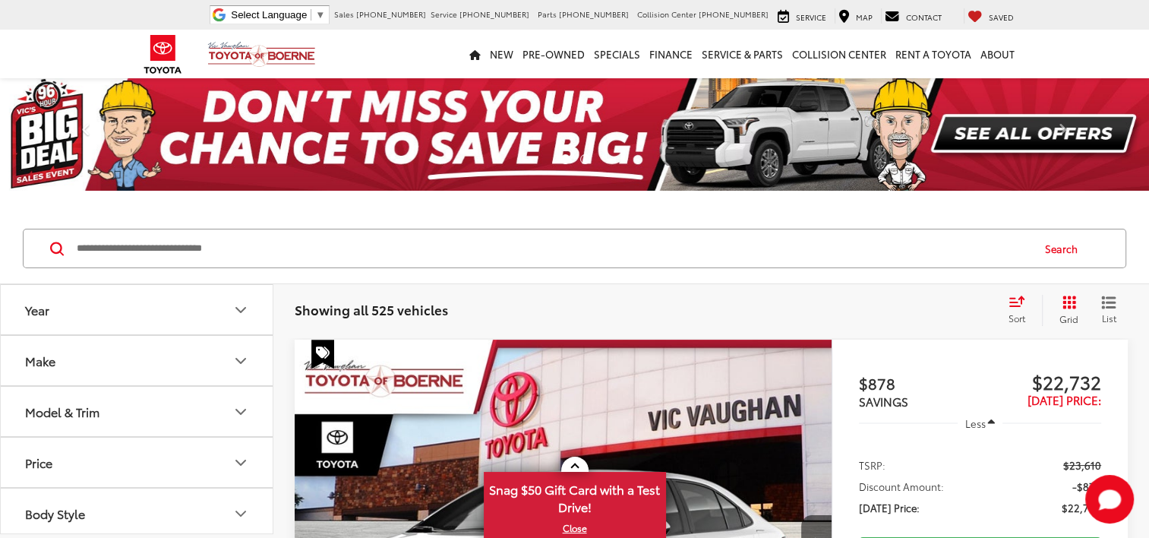
click at [84, 348] on button "Make" at bounding box center [137, 360] width 273 height 49
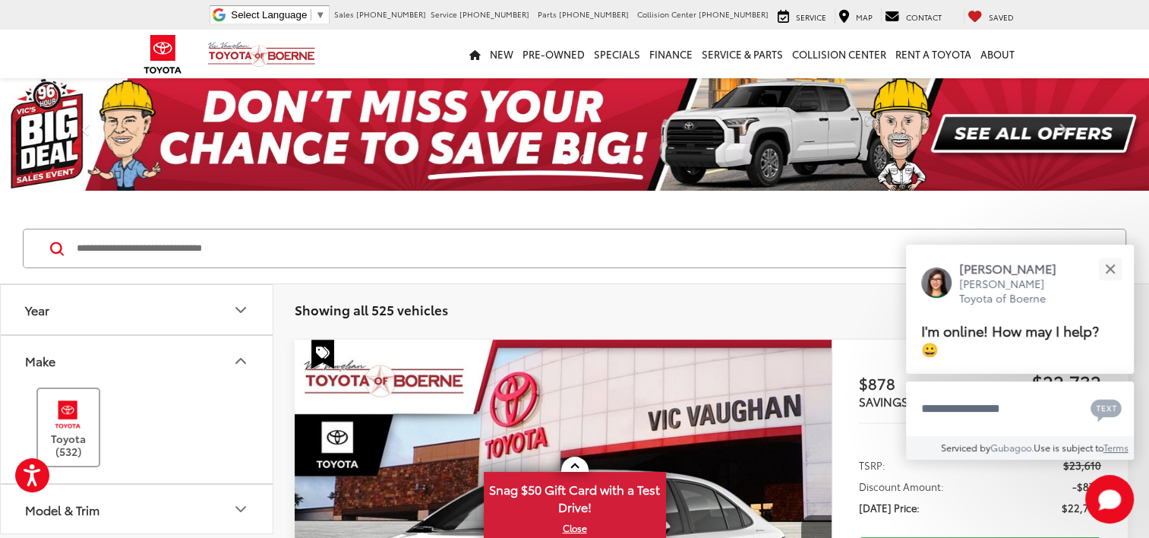
click at [64, 408] on img at bounding box center [68, 414] width 42 height 36
click at [89, 325] on button "Year" at bounding box center [137, 309] width 273 height 49
